Goal: Task Accomplishment & Management: Manage account settings

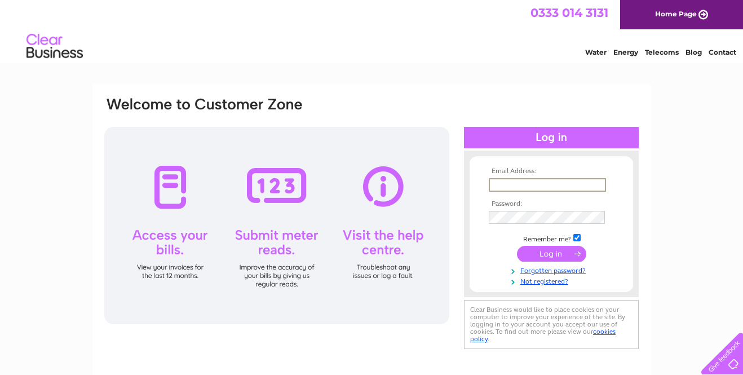
type input "[EMAIL_ADDRESS][DOMAIN_NAME]"
click at [551, 252] on input "submit" at bounding box center [551, 254] width 69 height 16
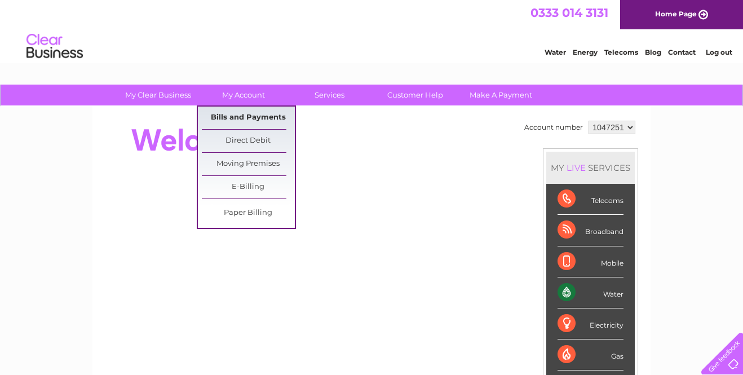
click at [253, 116] on link "Bills and Payments" at bounding box center [248, 117] width 93 height 23
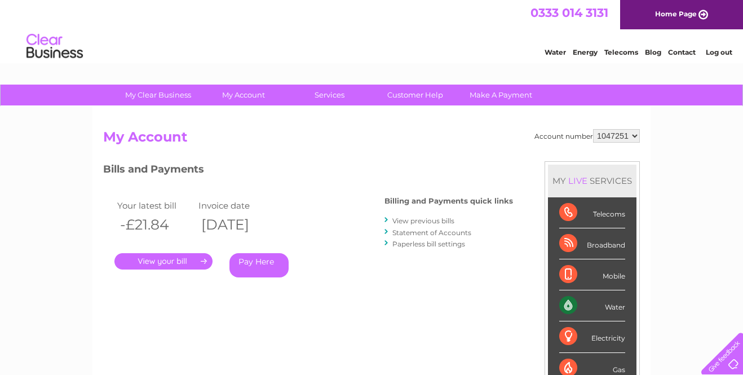
click at [195, 261] on link "." at bounding box center [163, 261] width 98 height 16
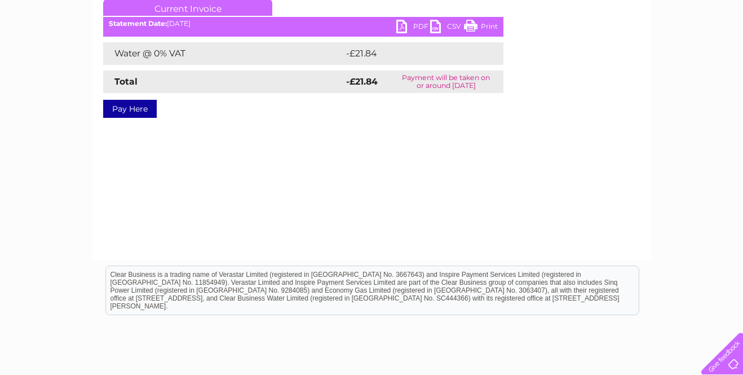
scroll to position [160, 0]
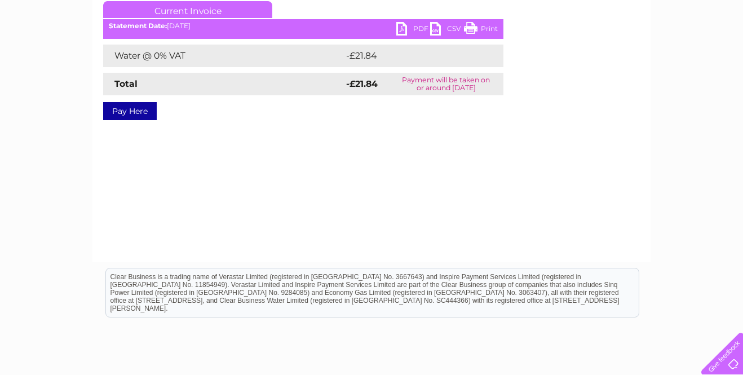
click at [403, 27] on link "PDF" at bounding box center [413, 30] width 34 height 16
